Goal: Task Accomplishment & Management: Manage account settings

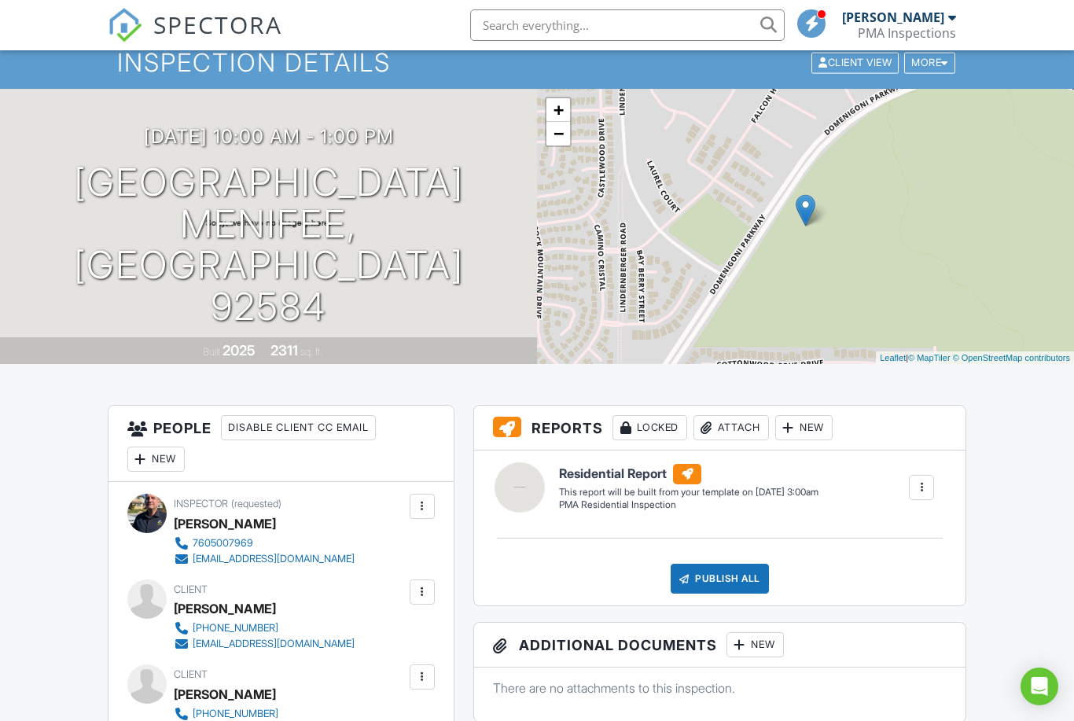
scroll to position [24, 0]
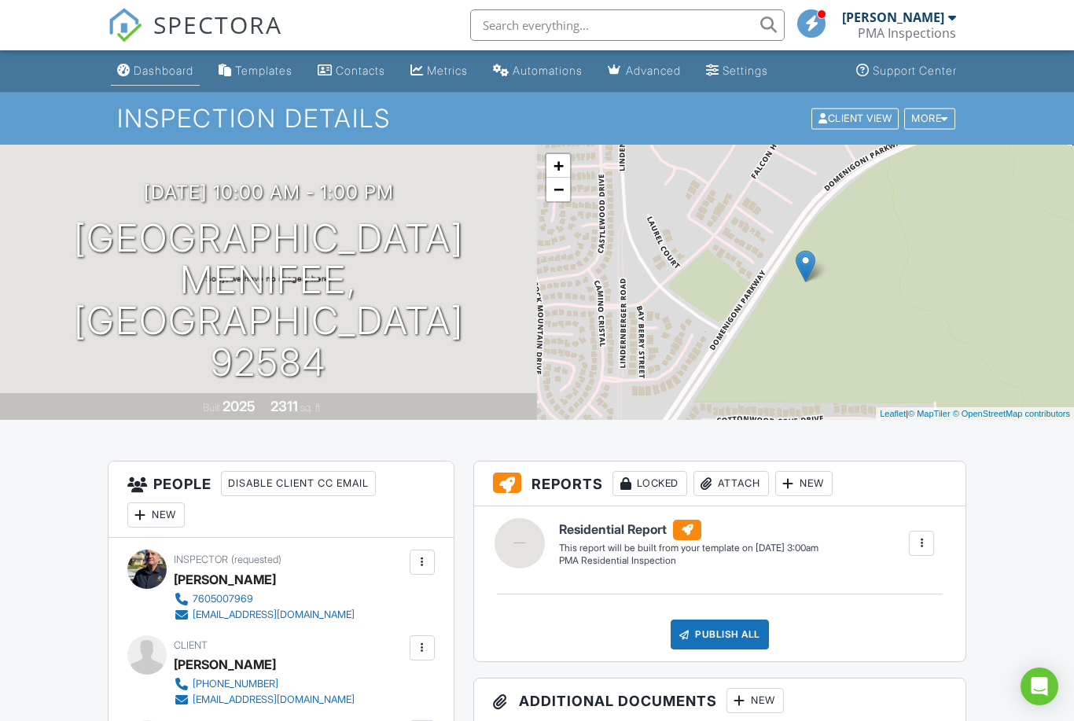
click at [145, 60] on link "Dashboard" at bounding box center [155, 71] width 89 height 29
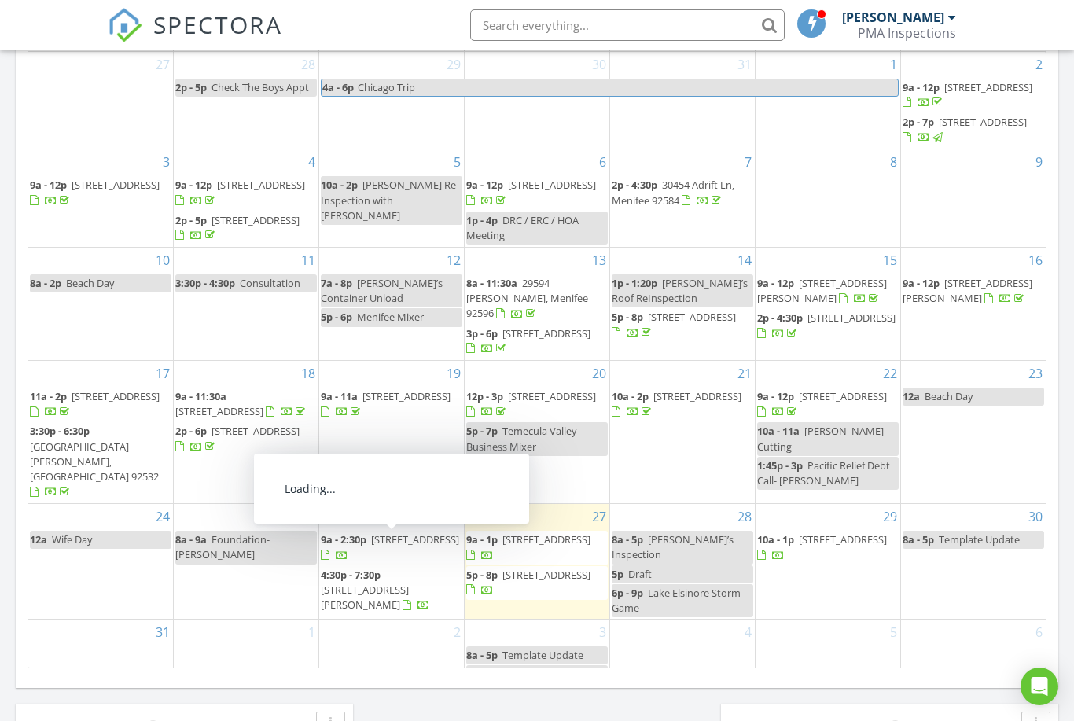
click at [408, 546] on span "3473 Yankee Cir, Riverside 92503" at bounding box center [415, 539] width 88 height 14
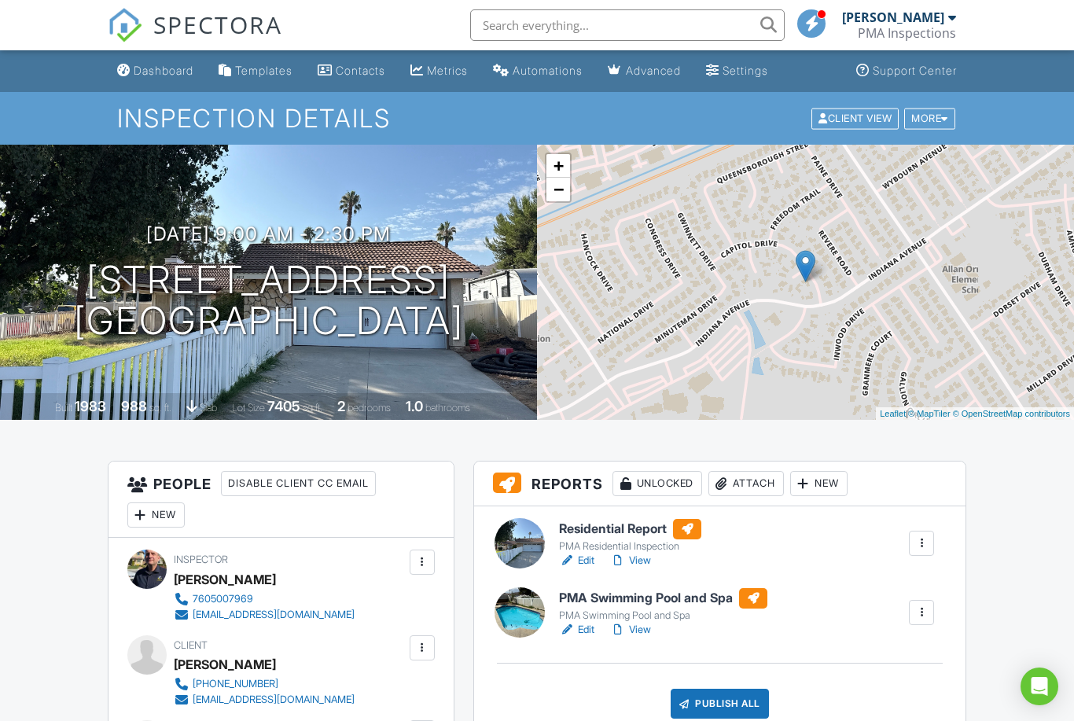
click at [582, 632] on link "Edit" at bounding box center [576, 630] width 35 height 16
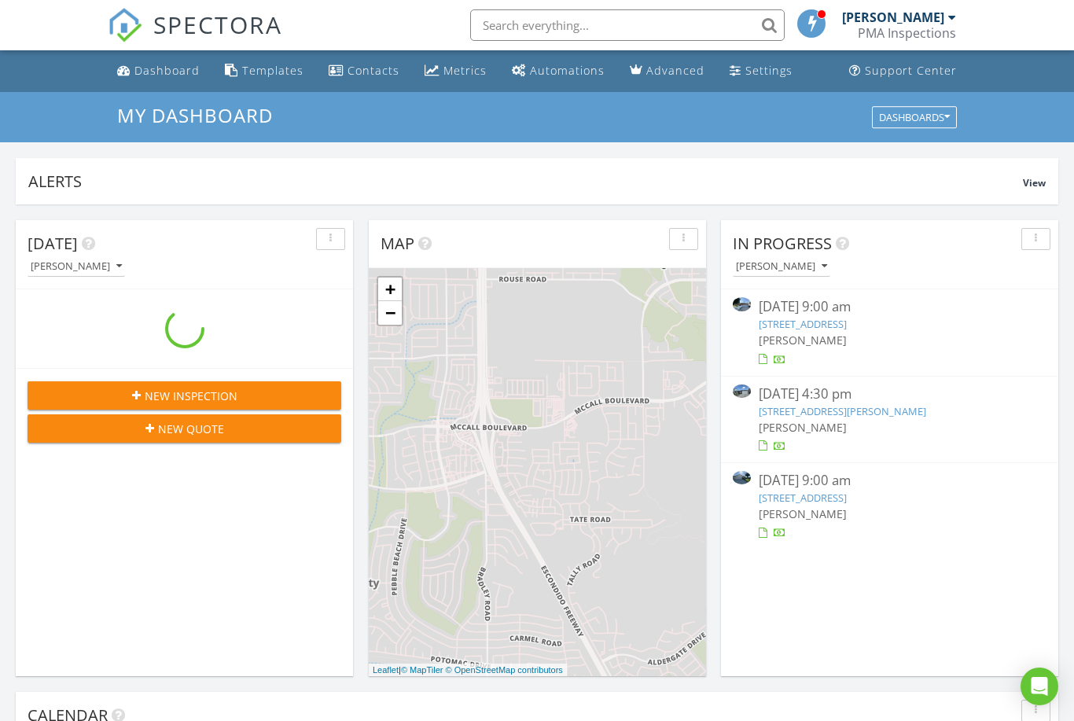
scroll to position [1432, 1075]
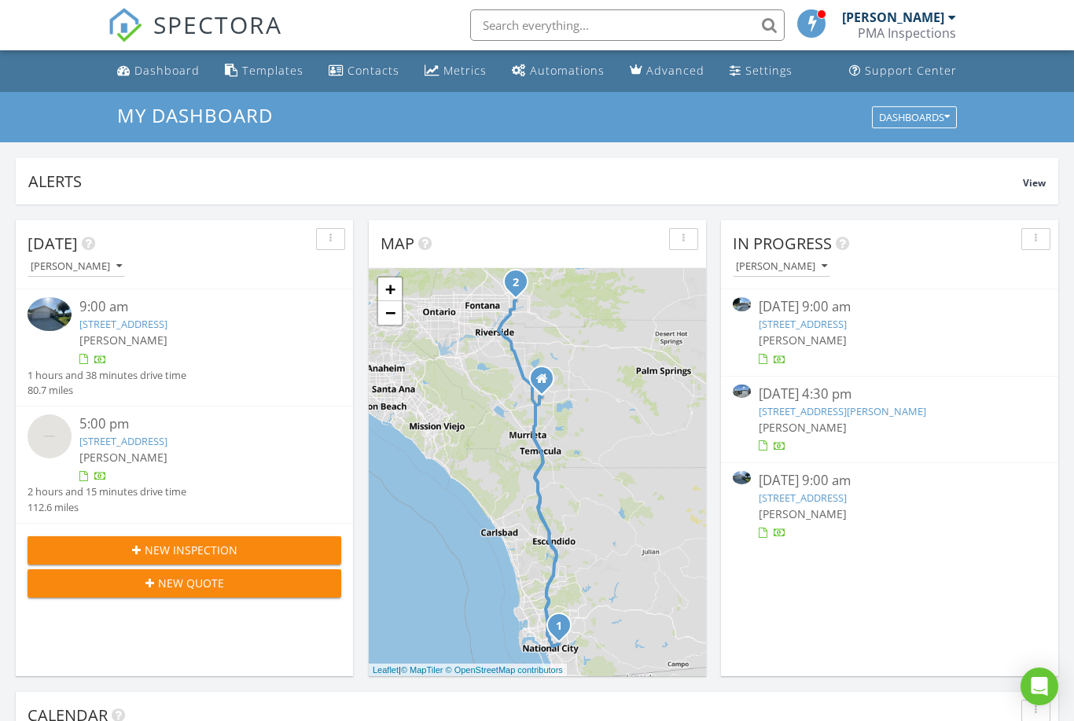
click at [843, 326] on link "3473 Yankee Cir, Riverside, CA 92503" at bounding box center [803, 324] width 88 height 14
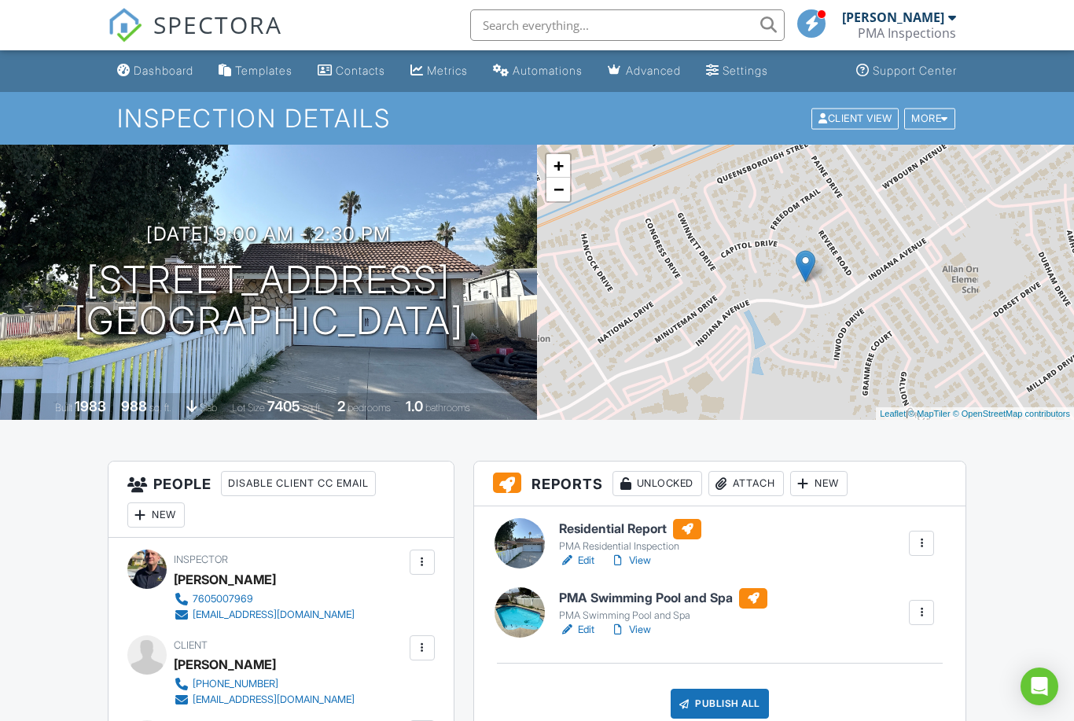
click at [584, 558] on link "Edit" at bounding box center [576, 561] width 35 height 16
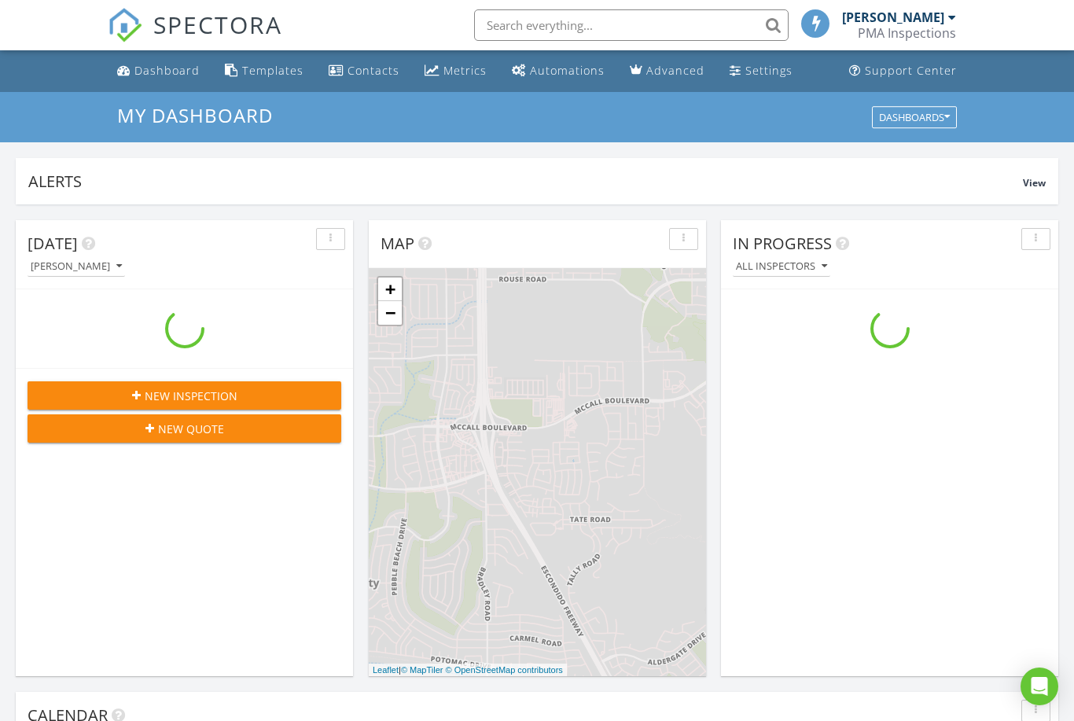
scroll to position [1432, 1075]
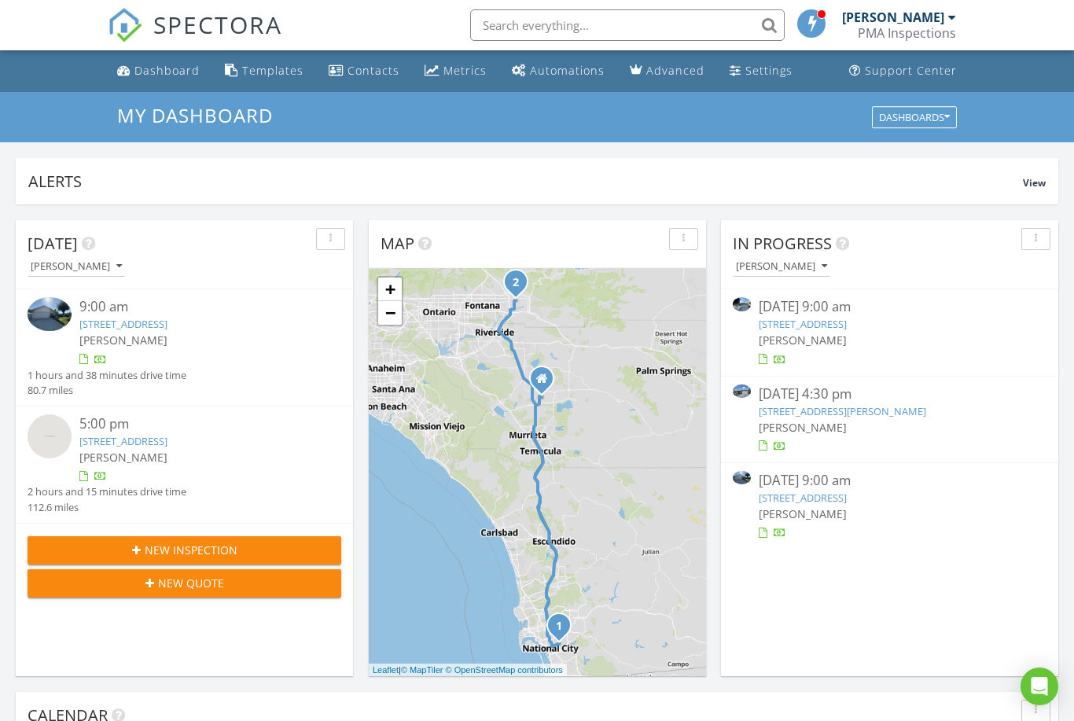
click at [847, 326] on link "3473 Yankee Cir, Riverside, CA 92503" at bounding box center [803, 324] width 88 height 14
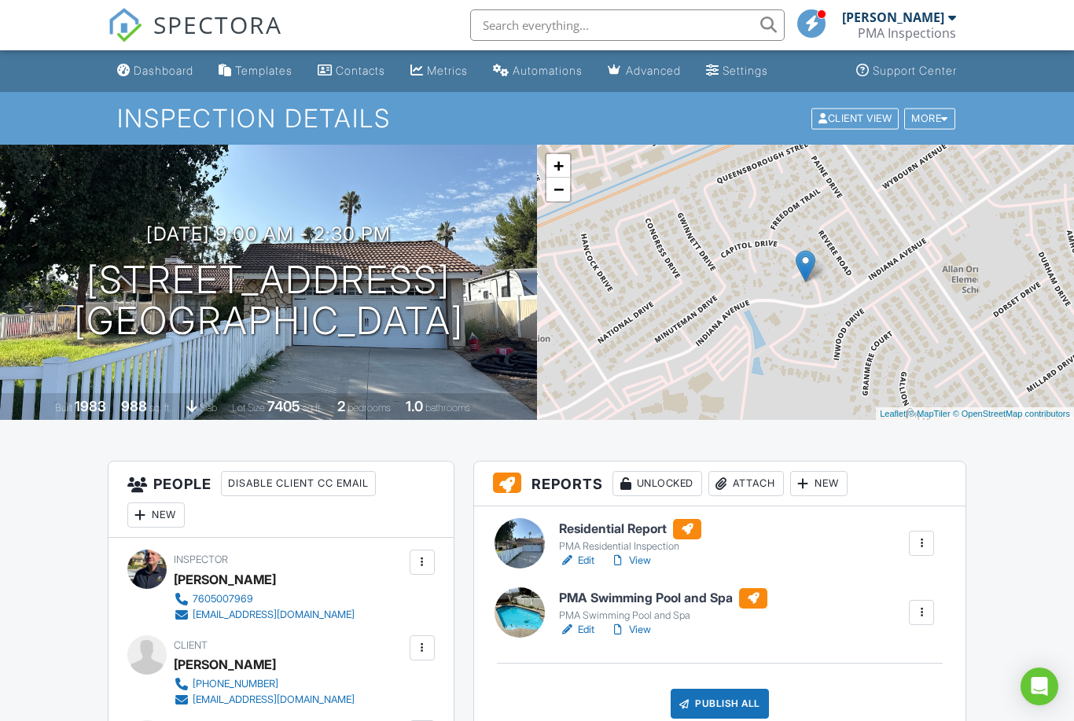
click at [588, 631] on link "Edit" at bounding box center [576, 630] width 35 height 16
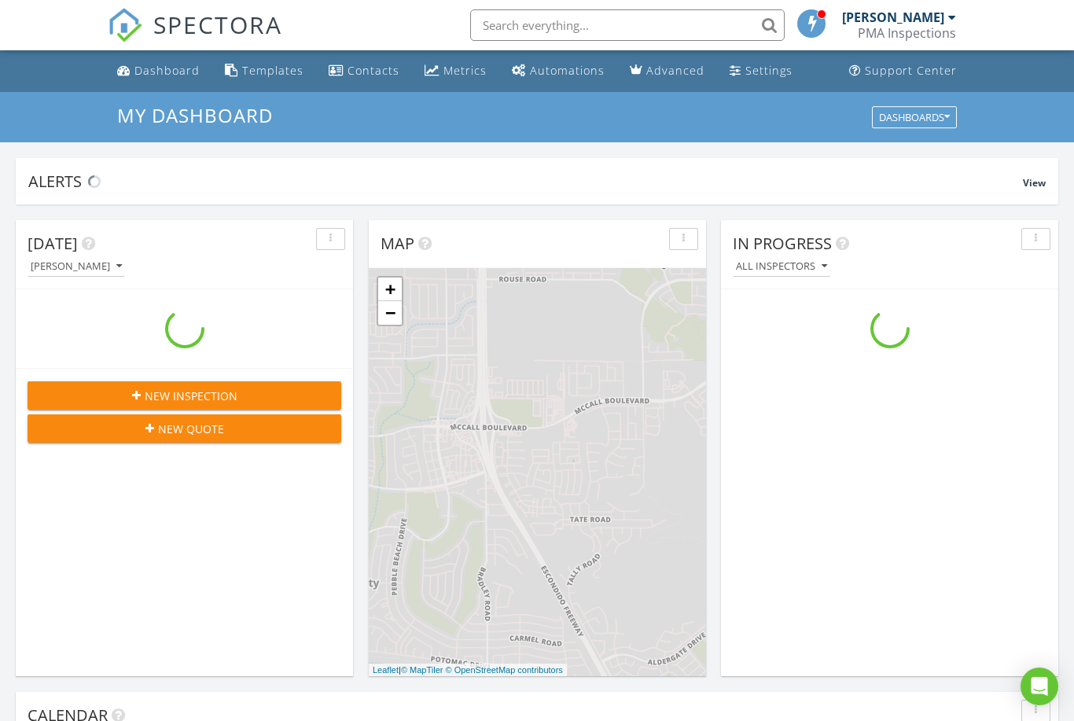
scroll to position [1432, 1075]
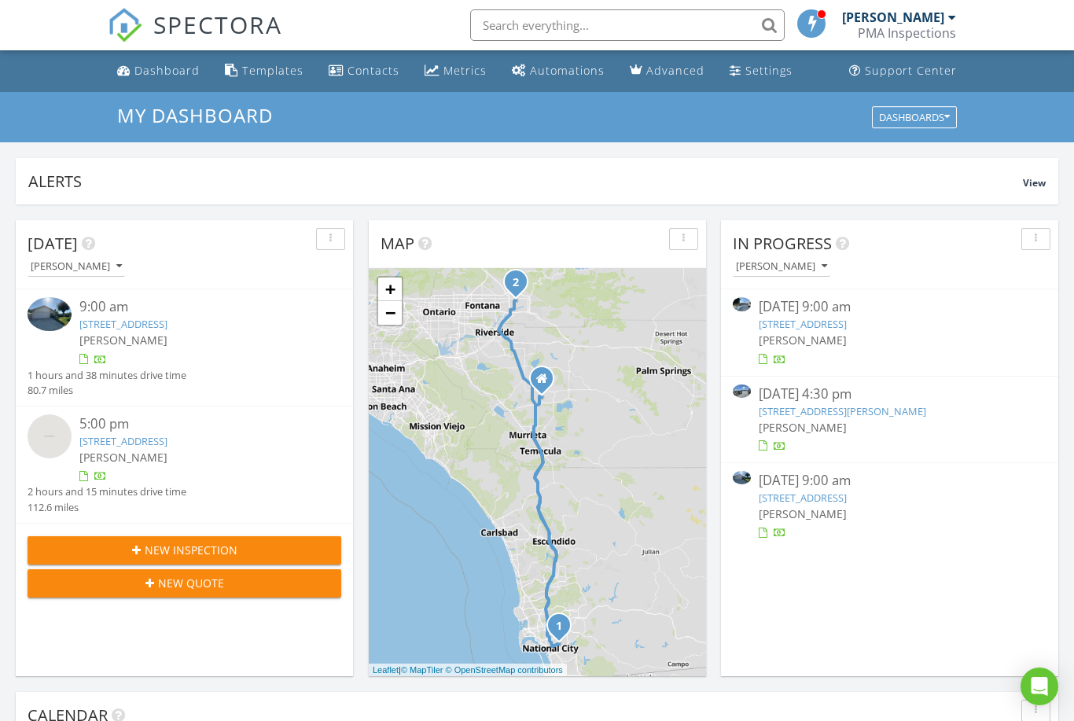
click at [826, 319] on link "[STREET_ADDRESS]" at bounding box center [803, 324] width 88 height 14
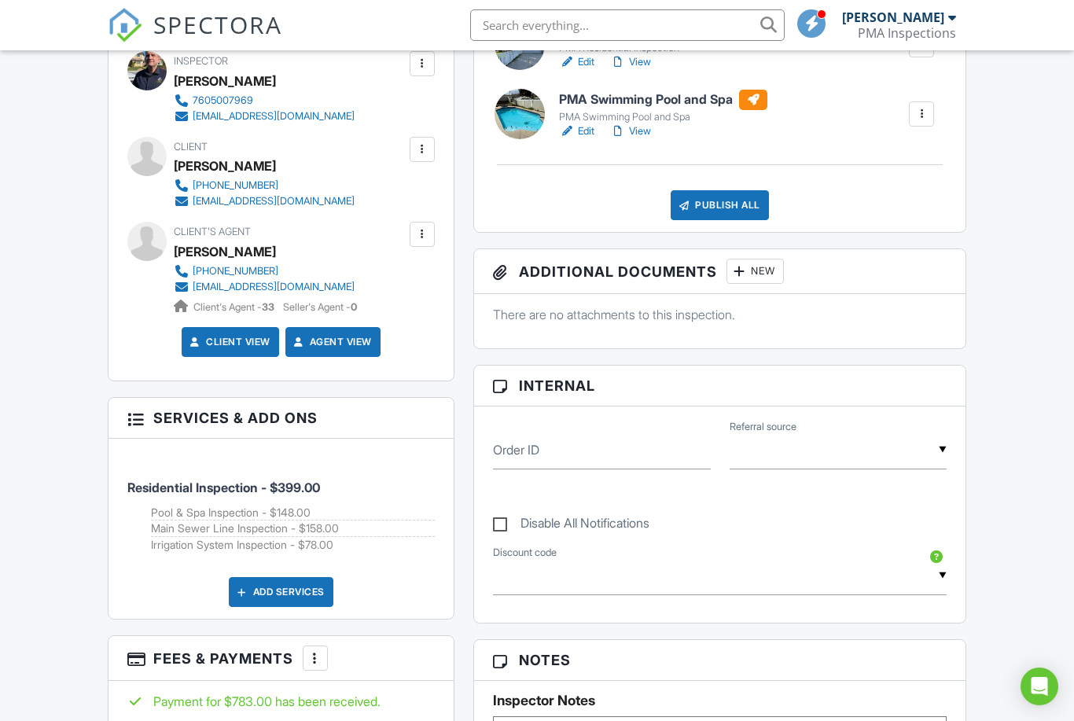
scroll to position [576, 0]
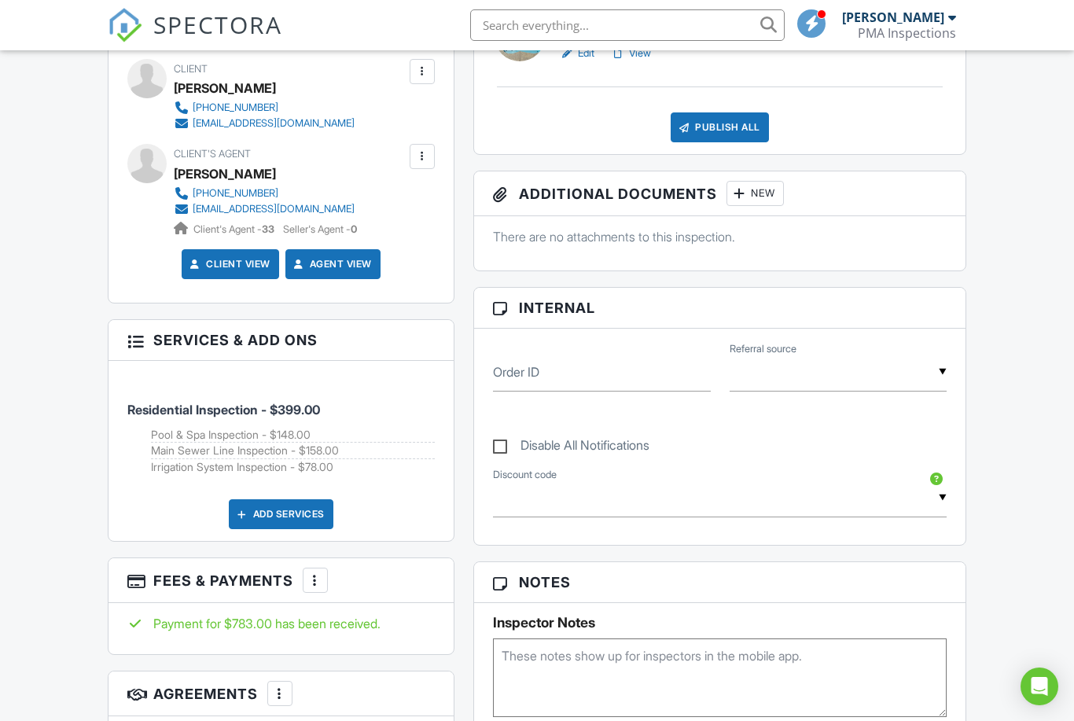
click at [767, 190] on div "New" at bounding box center [755, 193] width 57 height 25
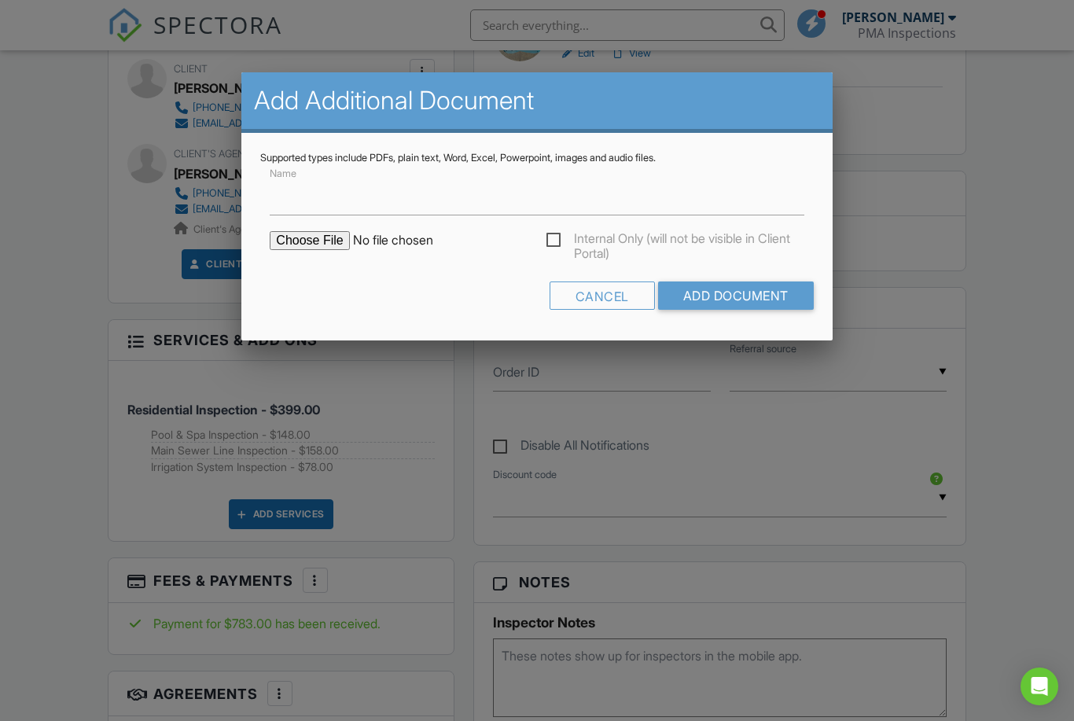
click at [292, 241] on input "file" at bounding box center [403, 240] width 267 height 19
type input "C:\fakepath\Joseph Espinoza Water Test .pdf"
click at [745, 301] on input "Add Document" at bounding box center [736, 295] width 156 height 28
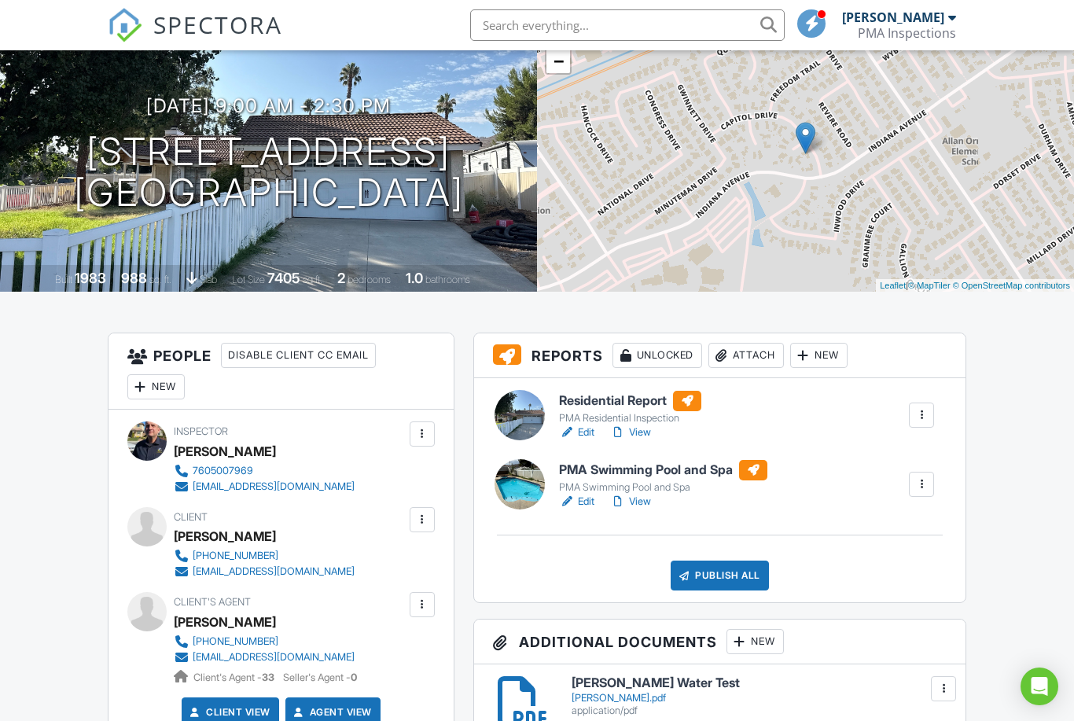
scroll to position [131, 0]
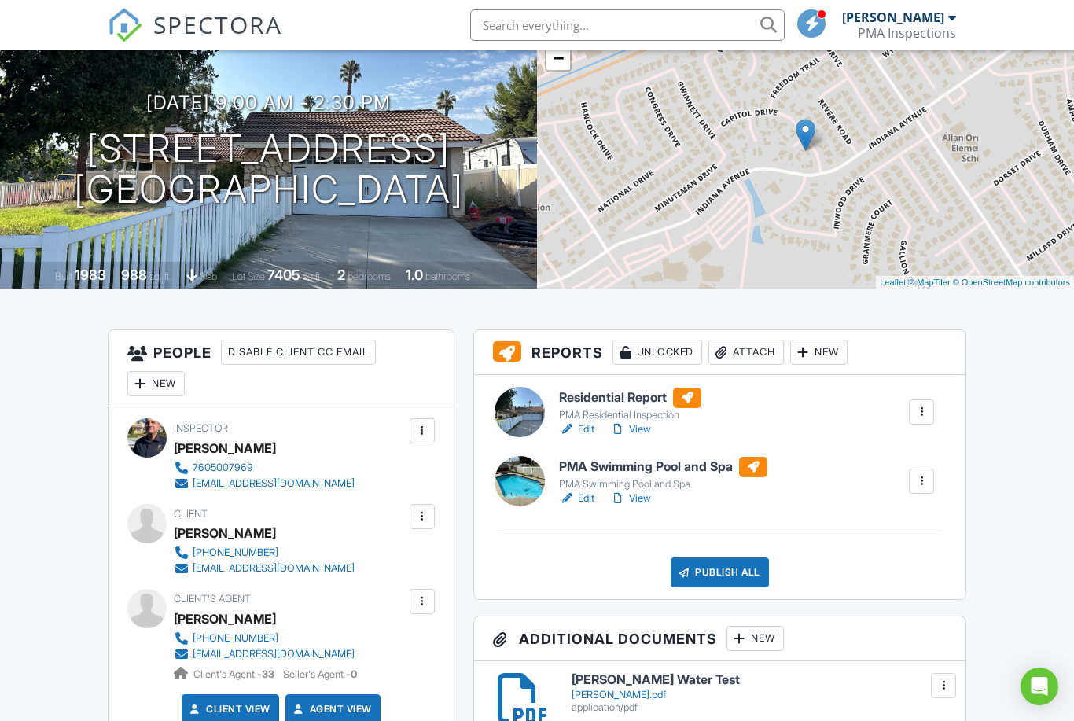
click at [719, 574] on div "Publish All" at bounding box center [720, 572] width 98 height 30
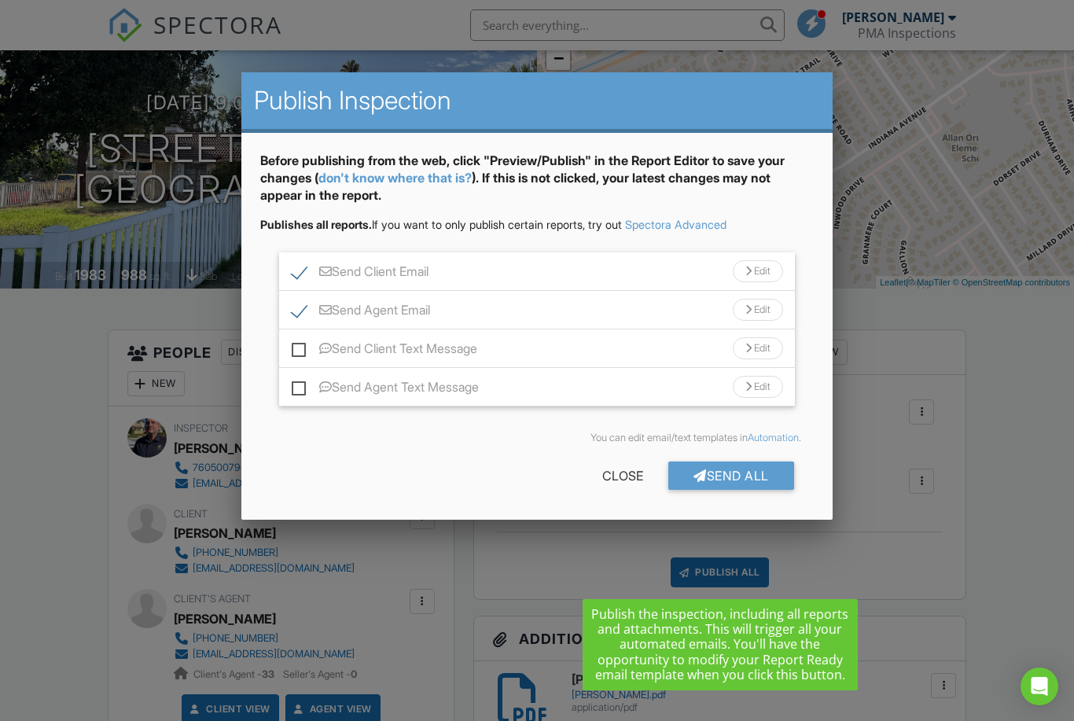
click at [300, 351] on label "Send Client Text Message" at bounding box center [385, 351] width 186 height 20
click at [300, 346] on input "Send Client Text Message" at bounding box center [297, 341] width 10 height 10
checkbox input "true"
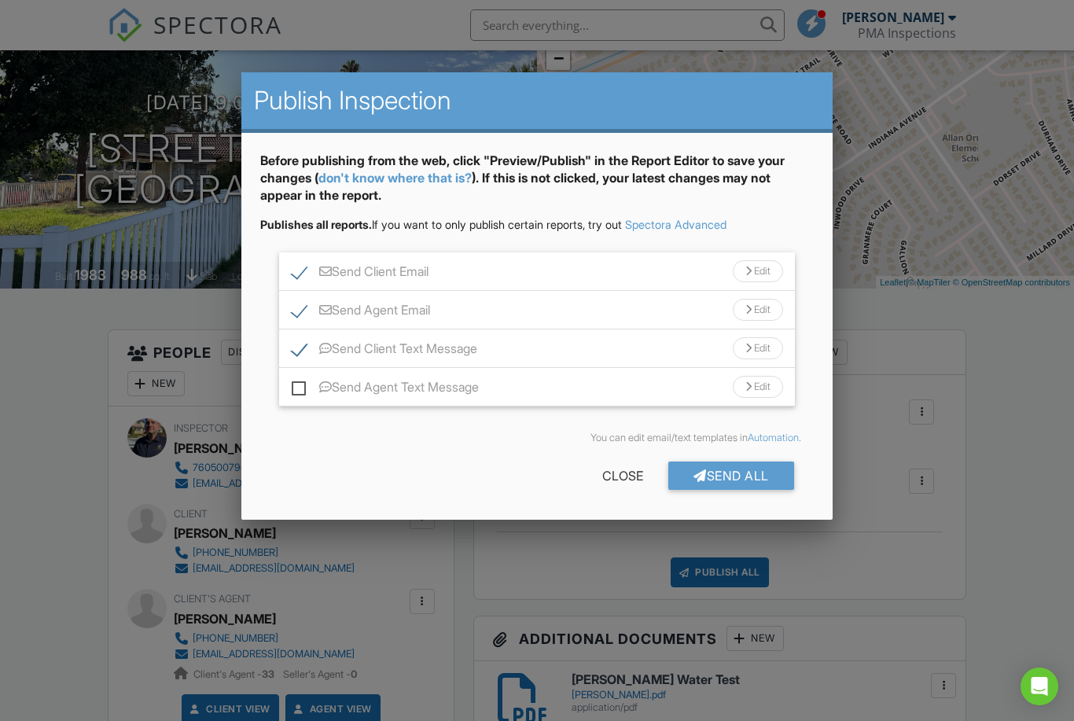
click at [298, 393] on label "Send Agent Text Message" at bounding box center [385, 390] width 187 height 20
click at [298, 384] on input "Send Agent Text Message" at bounding box center [297, 379] width 10 height 10
checkbox input "true"
click at [748, 484] on div "Send All" at bounding box center [731, 476] width 126 height 28
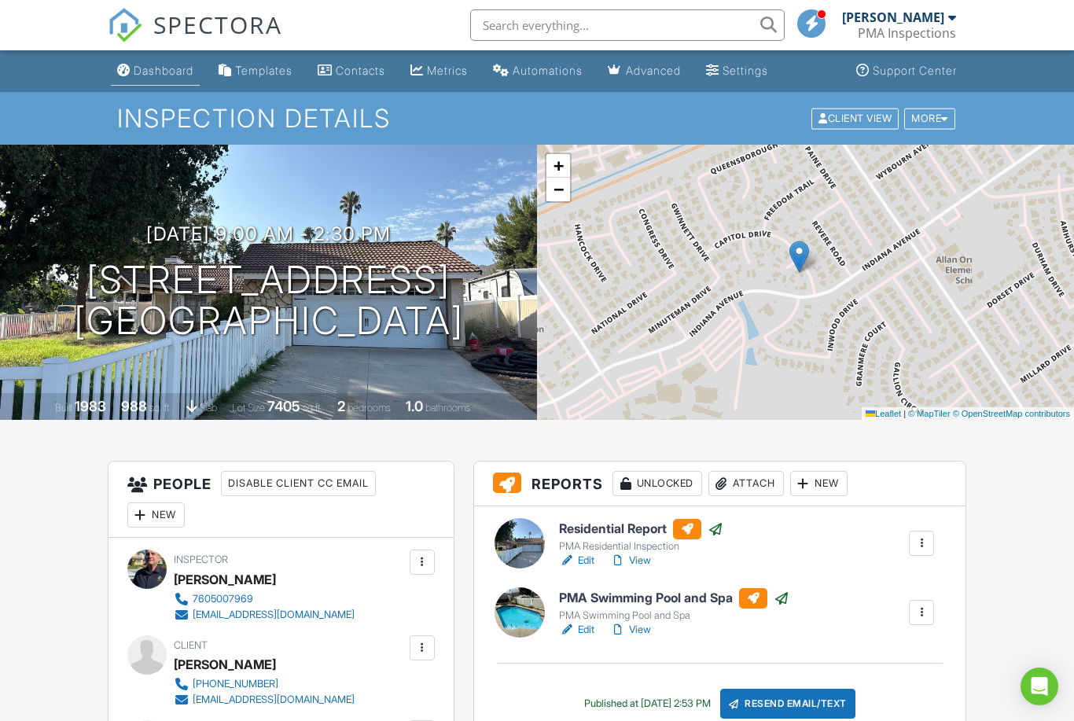
click at [146, 71] on div "Dashboard" at bounding box center [164, 70] width 60 height 13
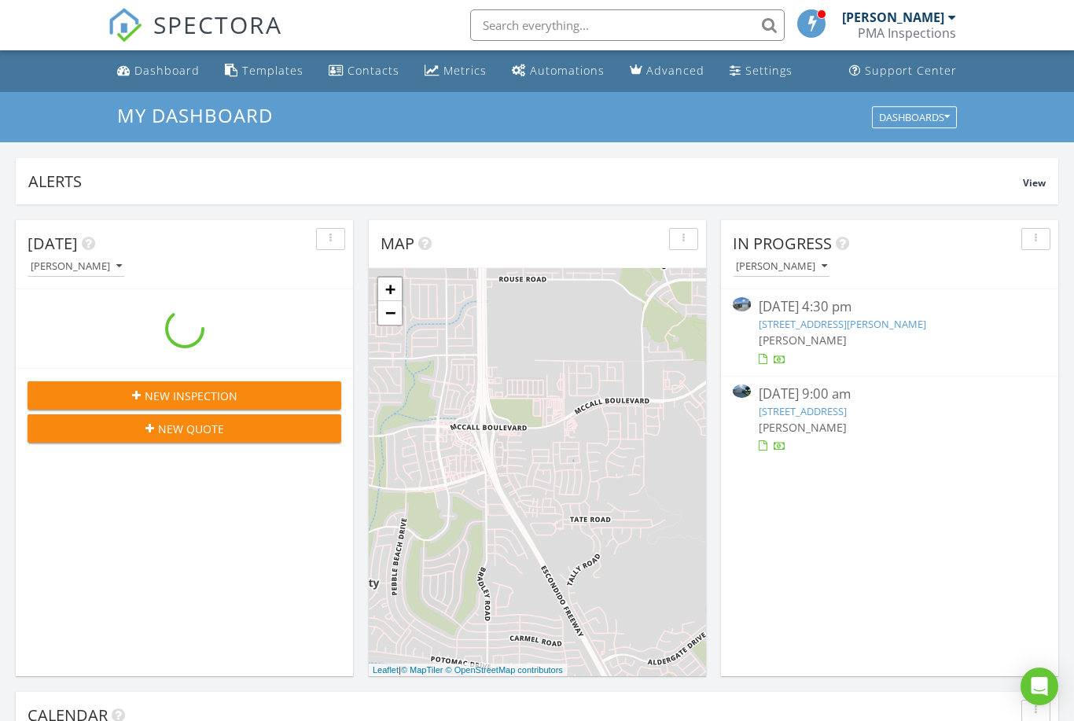
scroll to position [1432, 1075]
